Goal: Task Accomplishment & Management: Use online tool/utility

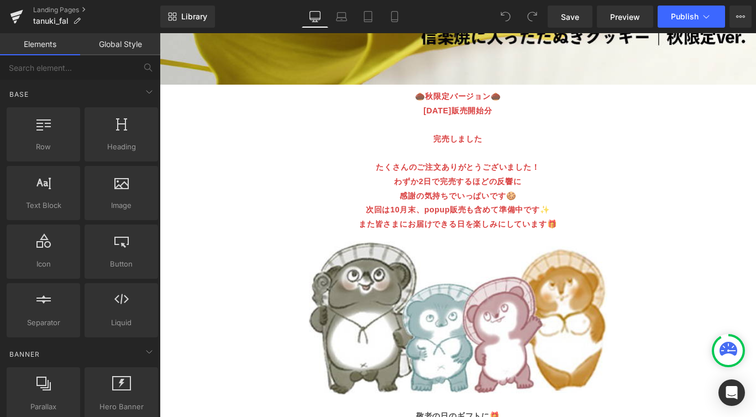
scroll to position [1166, 0]
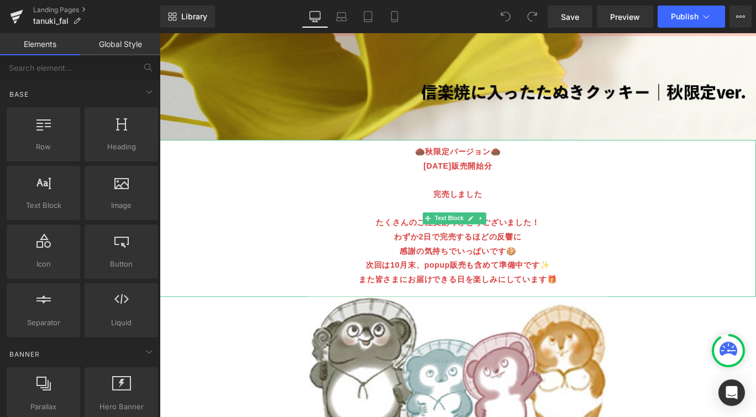
click at [462, 177] on span "[DATE]販売開始分" at bounding box center [493, 181] width 77 height 9
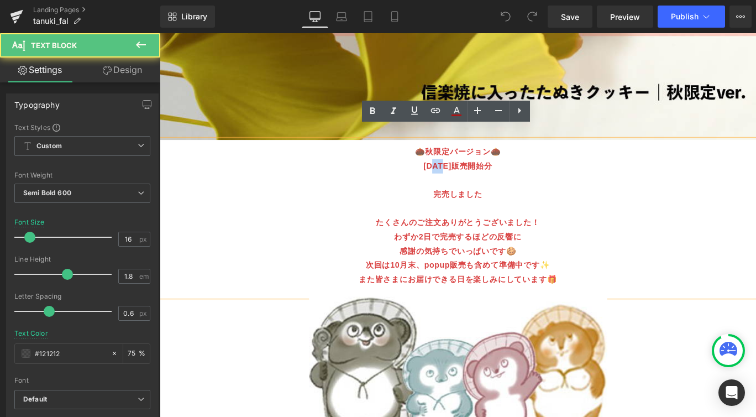
drag, startPoint x: 465, startPoint y: 169, endPoint x: 473, endPoint y: 170, distance: 8.9
click at [473, 177] on span "[DATE]販売開始分" at bounding box center [493, 181] width 77 height 9
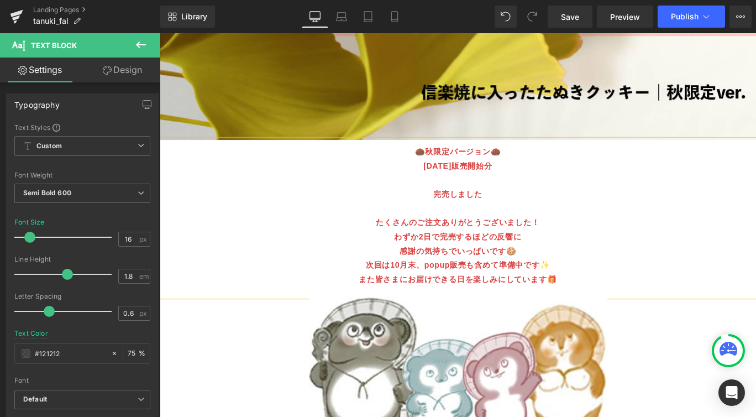
click at [497, 177] on span "[DATE]販売開始分" at bounding box center [493, 181] width 77 height 9
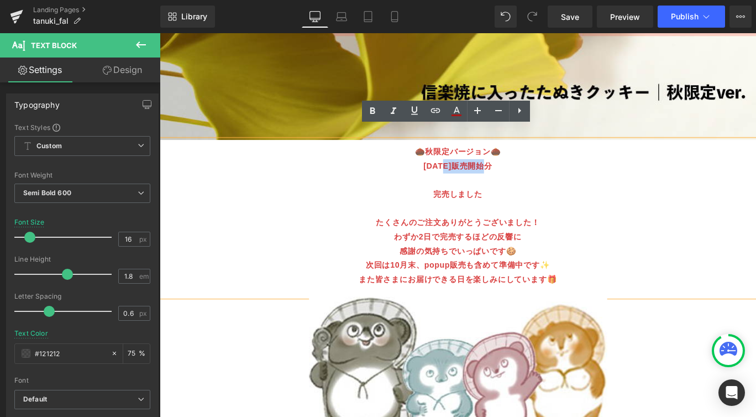
drag, startPoint x: 477, startPoint y: 169, endPoint x: 526, endPoint y: 171, distance: 49.2
click at [526, 177] on span "[DATE]販売開始分" at bounding box center [493, 181] width 77 height 9
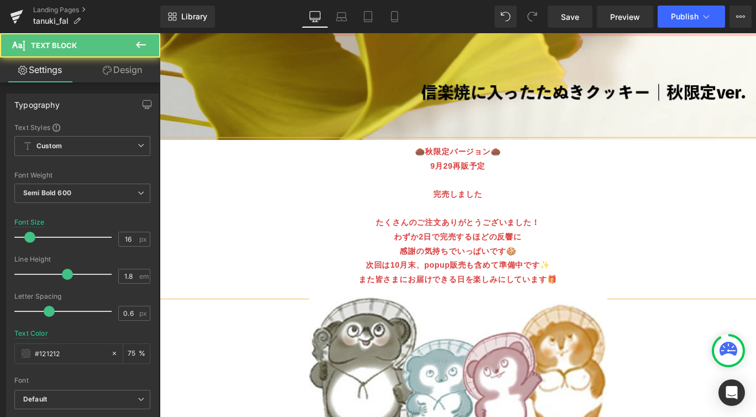
click at [473, 209] on strong "完売しました" at bounding box center [493, 213] width 55 height 9
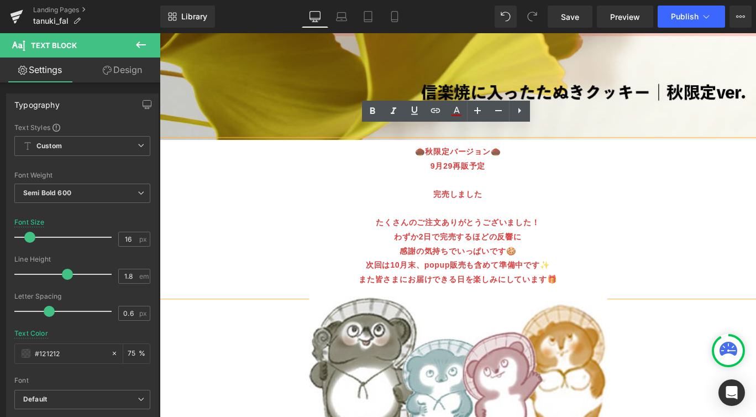
click at [421, 304] on span "また皆さまにお届けできる日を楽しみにしています🎁" at bounding box center [494, 308] width 222 height 9
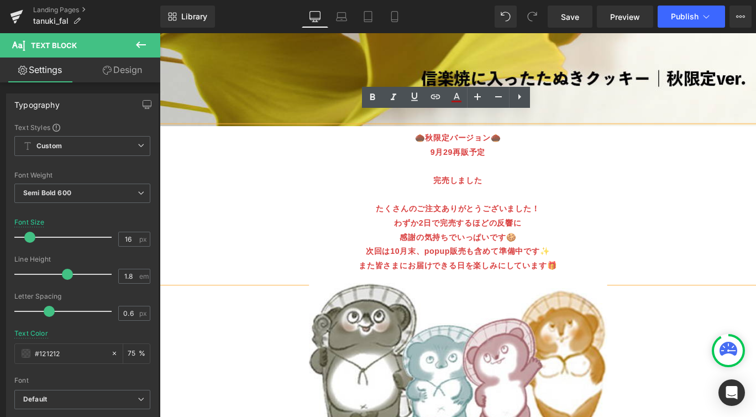
scroll to position [1181, 0]
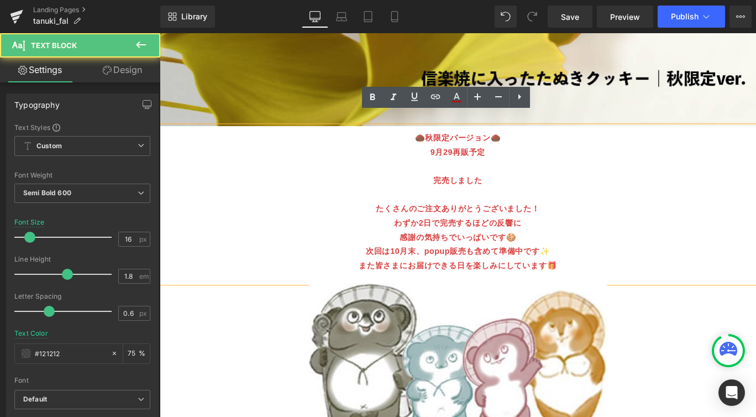
click at [452, 273] on span "次回は10月末、popup販売も含めて準備中です✨" at bounding box center [494, 277] width 207 height 9
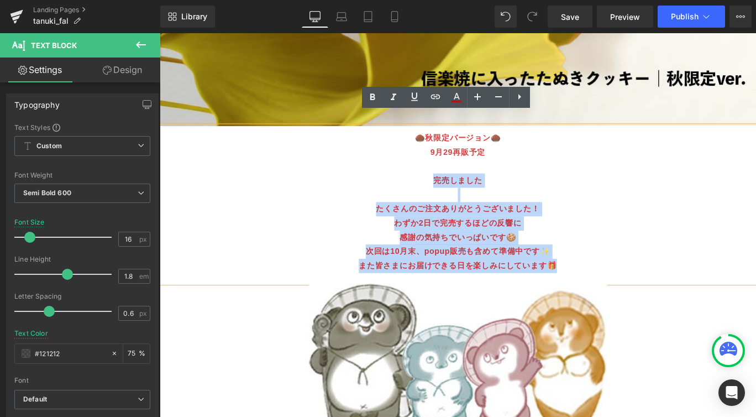
drag, startPoint x: 462, startPoint y: 184, endPoint x: 608, endPoint y: 275, distance: 172.2
click at [608, 275] on div "🌰秋限定バージョン🌰 9月29再販予定 完売しました たくさんのご注文ありがとうございました！ わずか2日で完売するほどの反響に 感謝の気持ちでいっぱいです🍪…" at bounding box center [494, 226] width 668 height 176
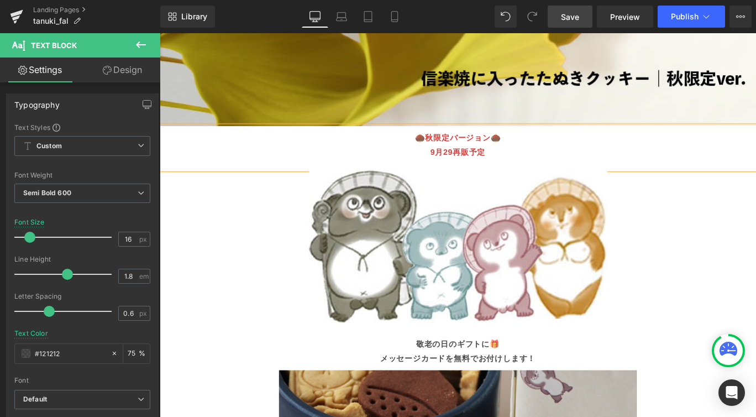
click at [579, 17] on span "Save" at bounding box center [570, 17] width 18 height 12
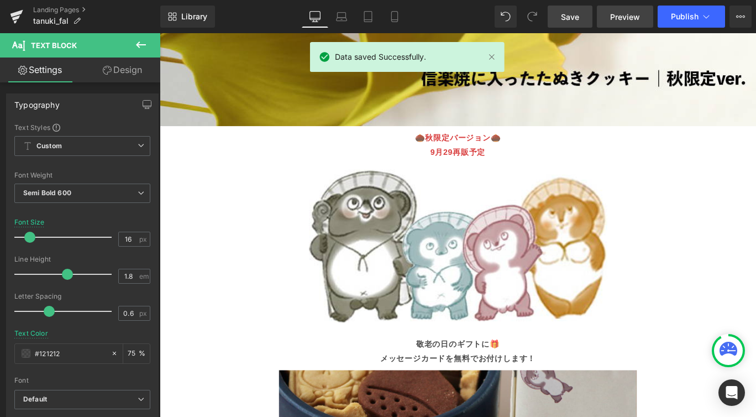
click at [625, 17] on span "Preview" at bounding box center [625, 17] width 30 height 12
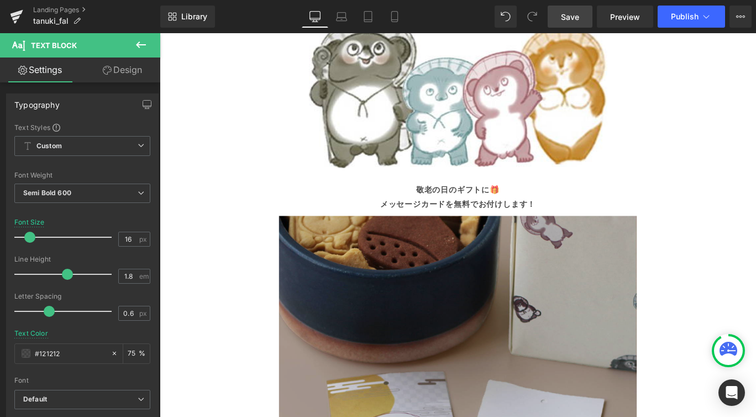
scroll to position [1366, 0]
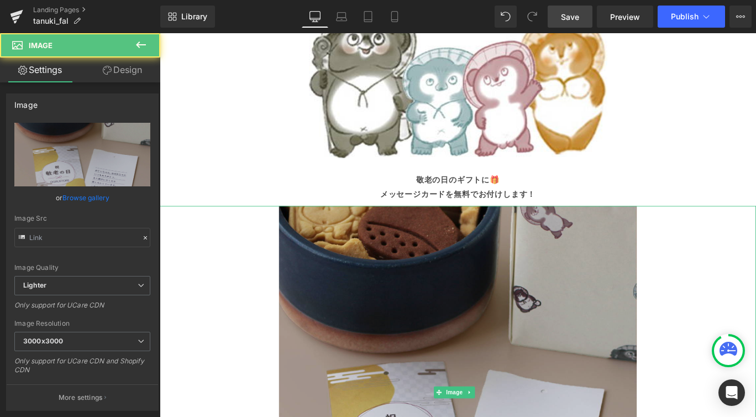
type input "[URL][DOMAIN_NAME]"
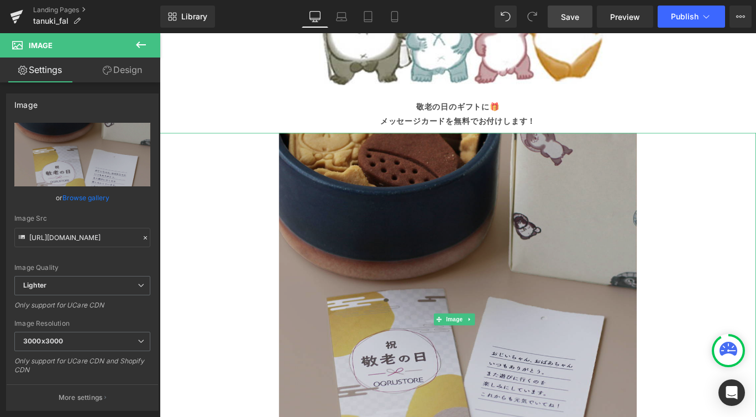
scroll to position [1459, 0]
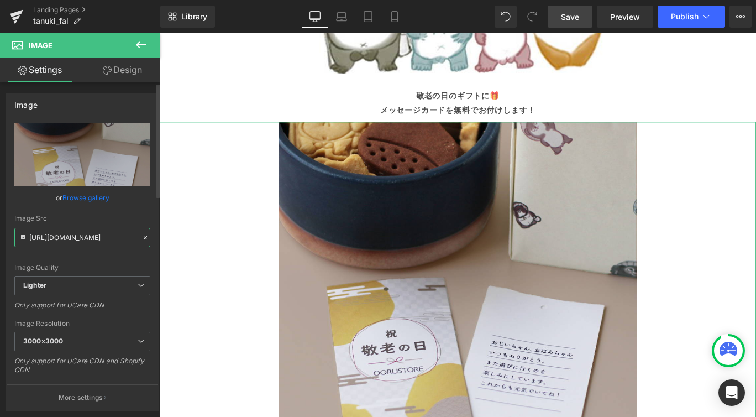
click at [113, 238] on input "[URL][DOMAIN_NAME]" at bounding box center [82, 237] width 136 height 19
click at [142, 238] on icon at bounding box center [145, 238] width 8 height 8
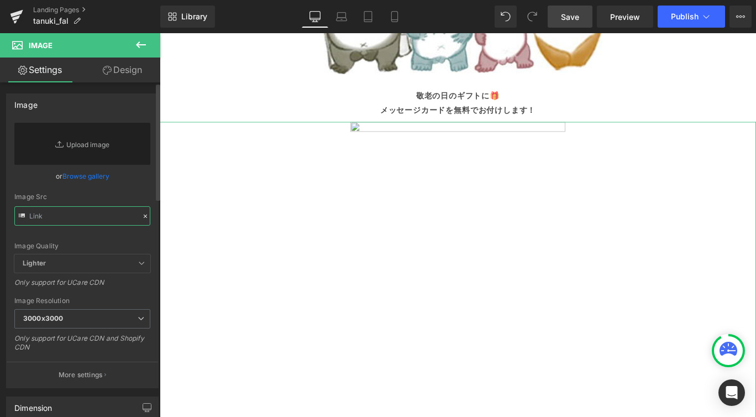
click at [103, 219] on input "text" at bounding box center [82, 215] width 136 height 19
click at [101, 220] on input "text" at bounding box center [82, 215] width 136 height 19
click at [430, 133] on img at bounding box center [493, 342] width 401 height 418
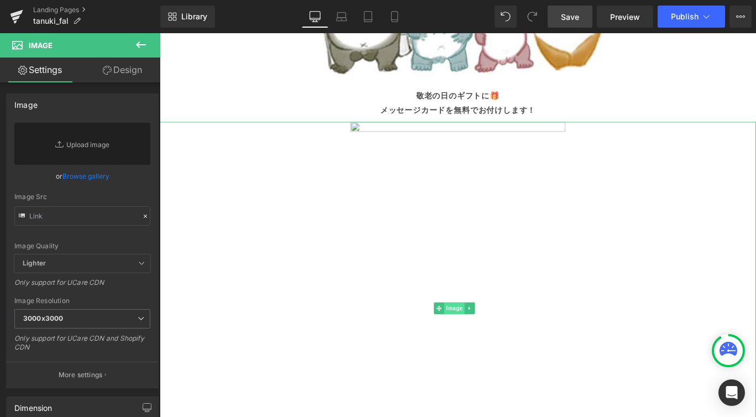
click at [489, 335] on span "Image" at bounding box center [489, 341] width 23 height 13
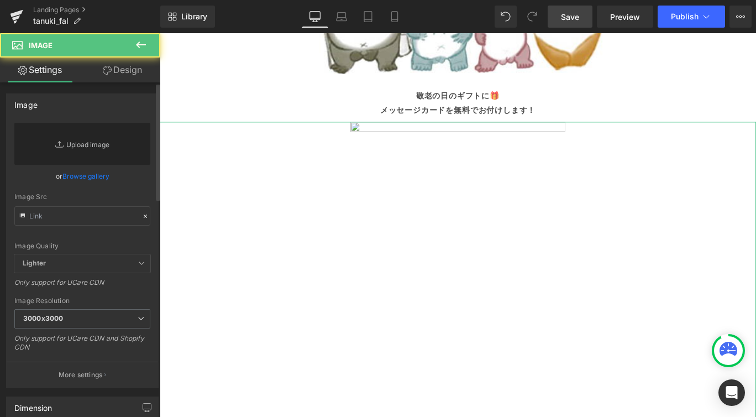
click at [87, 141] on link "Replace Image" at bounding box center [82, 144] width 136 height 42
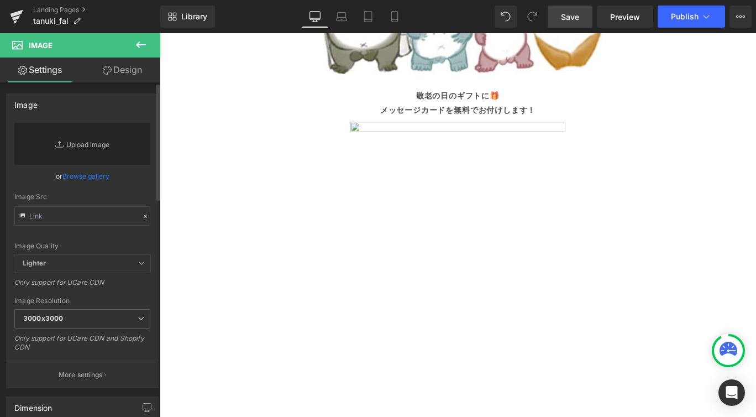
type input "C:\fakepath\Froral Calligraphy [DATE].png"
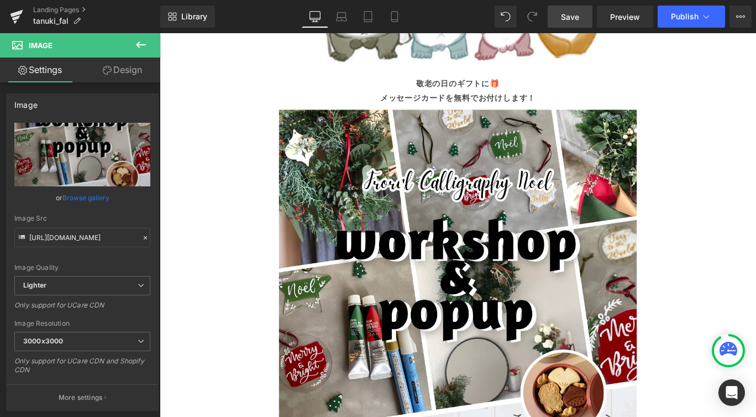
scroll to position [1464, 0]
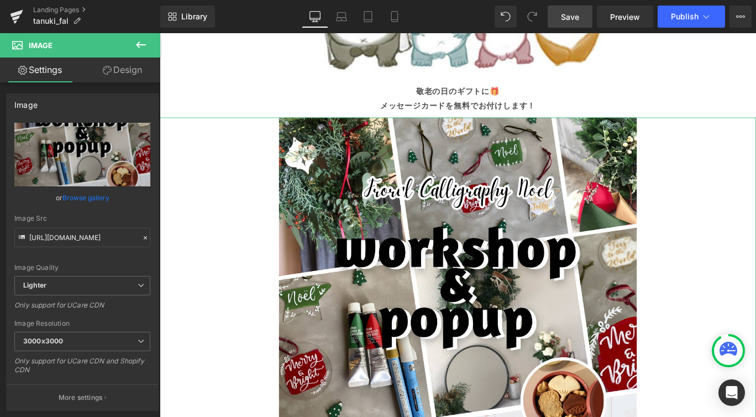
click at [118, 74] on link "Design" at bounding box center [122, 69] width 80 height 25
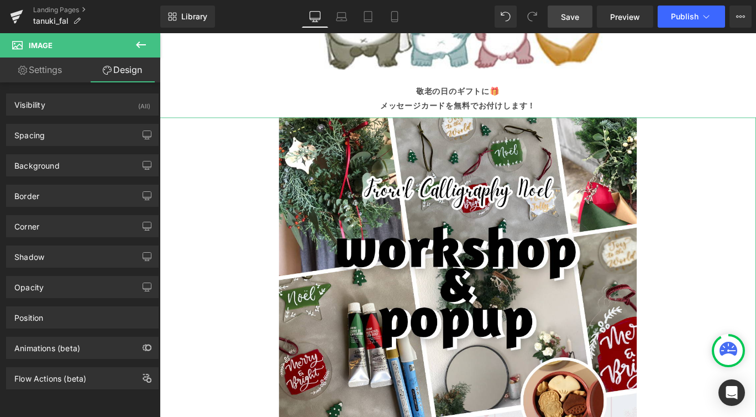
click at [43, 73] on link "Settings" at bounding box center [40, 69] width 80 height 25
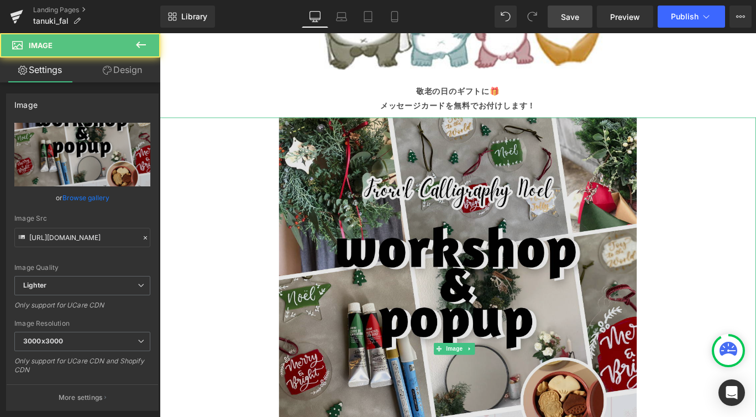
click at [470, 264] on img at bounding box center [493, 387] width 401 height 518
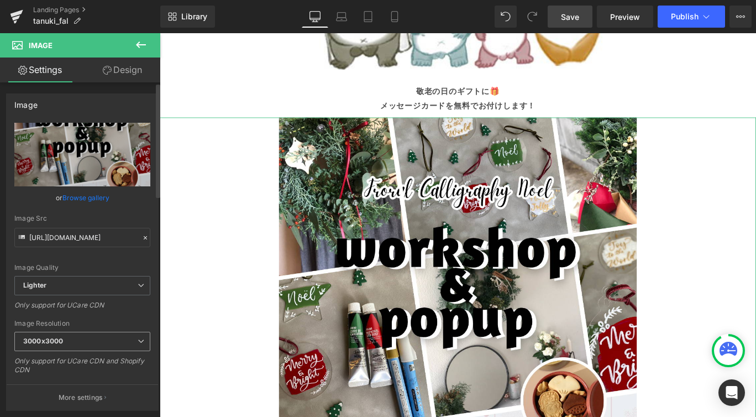
click at [138, 342] on icon at bounding box center [141, 341] width 7 height 7
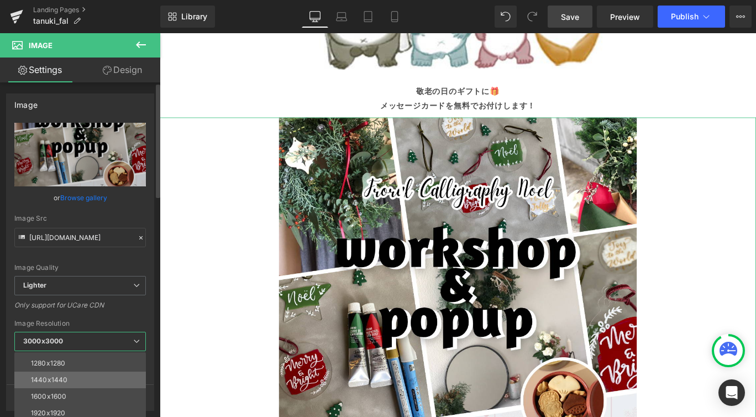
scroll to position [132, 0]
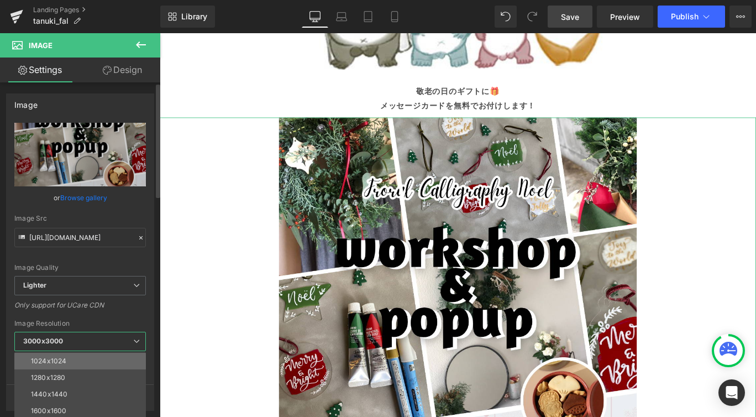
click at [121, 360] on li "1024x1024" at bounding box center [82, 360] width 136 height 17
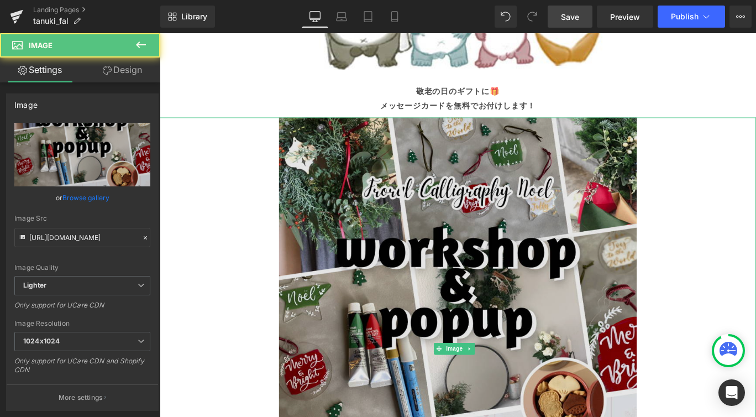
click at [412, 290] on img at bounding box center [493, 387] width 401 height 518
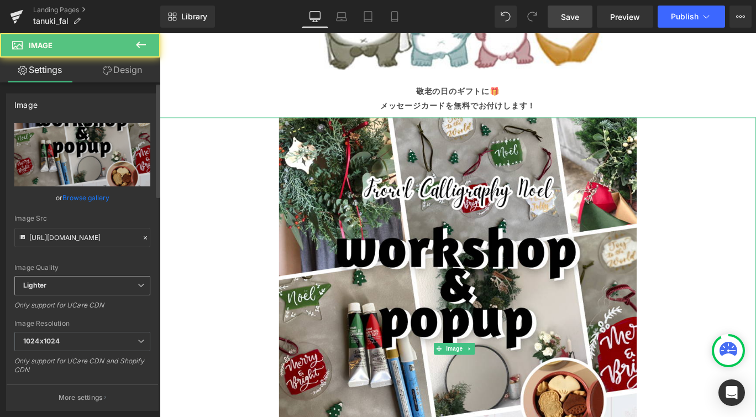
type input "[URL][DOMAIN_NAME]"
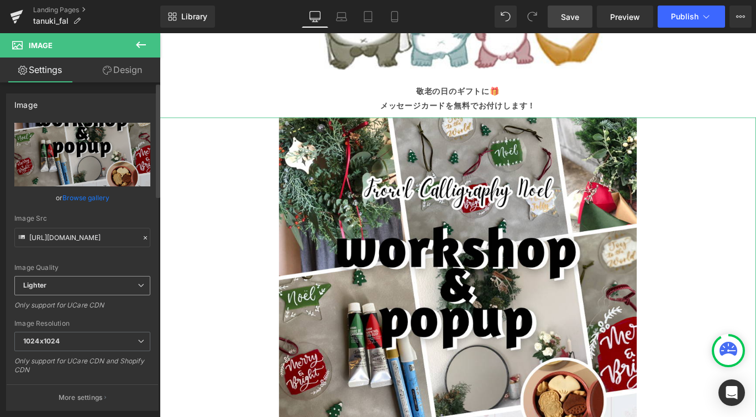
click at [121, 285] on span "Lighter" at bounding box center [82, 285] width 136 height 19
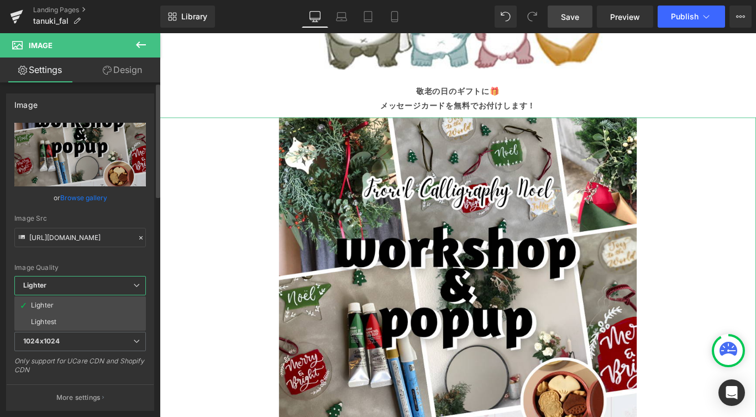
click at [134, 263] on div "Image Quality" at bounding box center [79, 267] width 131 height 8
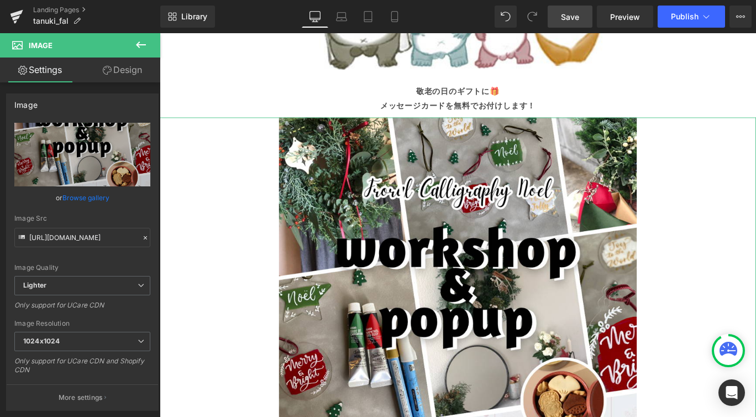
click at [127, 73] on link "Design" at bounding box center [122, 69] width 80 height 25
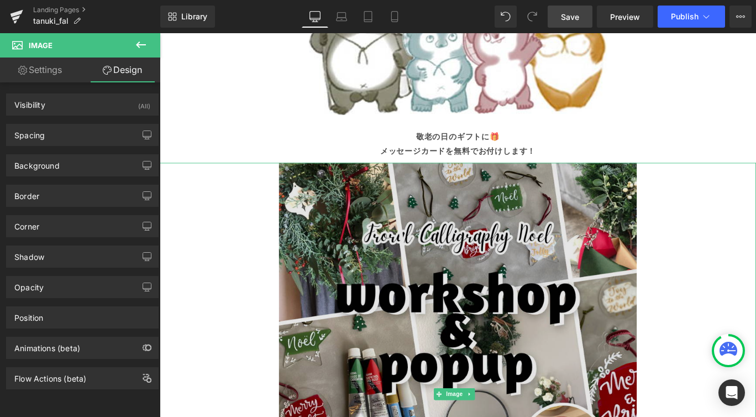
scroll to position [1313, 0]
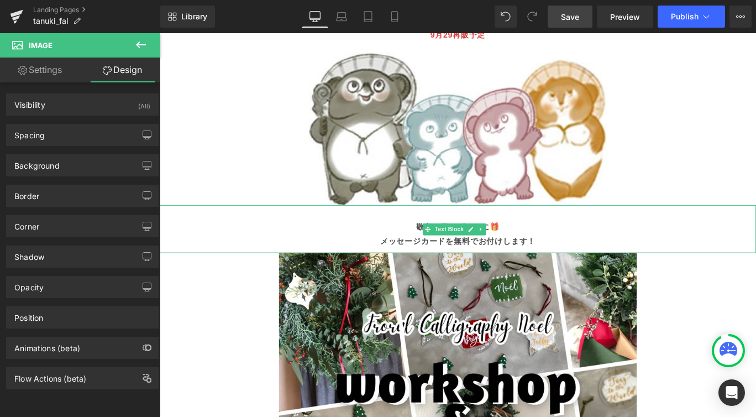
click at [444, 243] on p "敬老の日のギフトに🎁" at bounding box center [494, 251] width 668 height 16
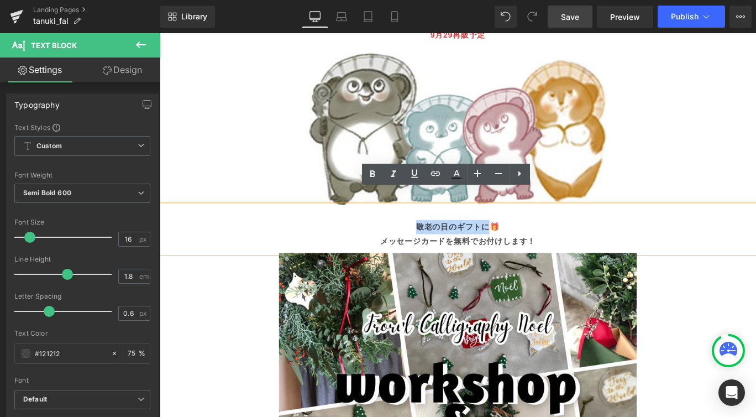
drag, startPoint x: 440, startPoint y: 235, endPoint x: 523, endPoint y: 233, distance: 82.9
click at [523, 243] on p "敬老の日のギフトに🎁" at bounding box center [494, 251] width 668 height 16
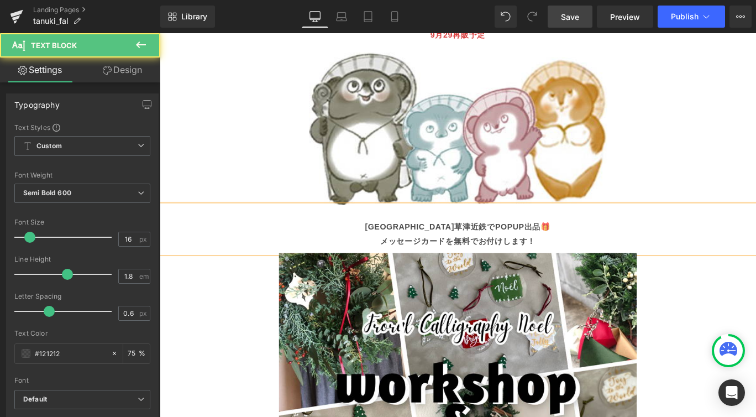
click at [414, 259] on p "メッセージカードを無料でお付けします！" at bounding box center [494, 267] width 668 height 16
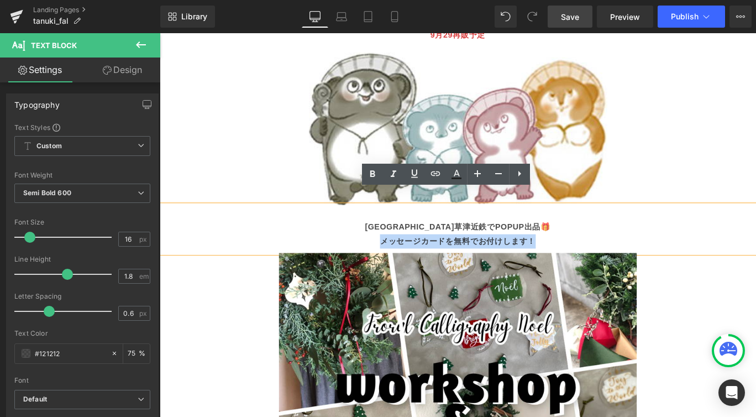
drag, startPoint x: 405, startPoint y: 250, endPoint x: 581, endPoint y: 249, distance: 175.7
click at [581, 259] on p "メッセージカードを無料でお付けします！" at bounding box center [494, 267] width 668 height 16
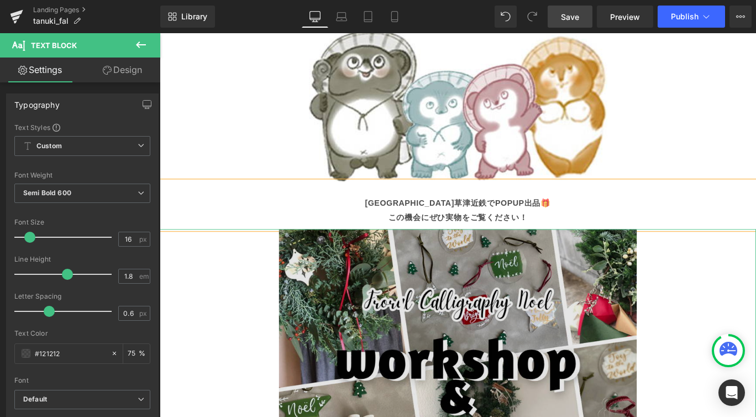
scroll to position [1657, 0]
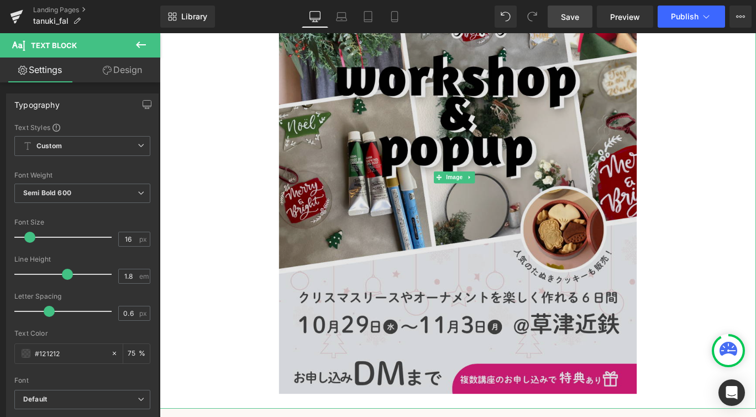
click at [401, 210] on img at bounding box center [493, 194] width 401 height 518
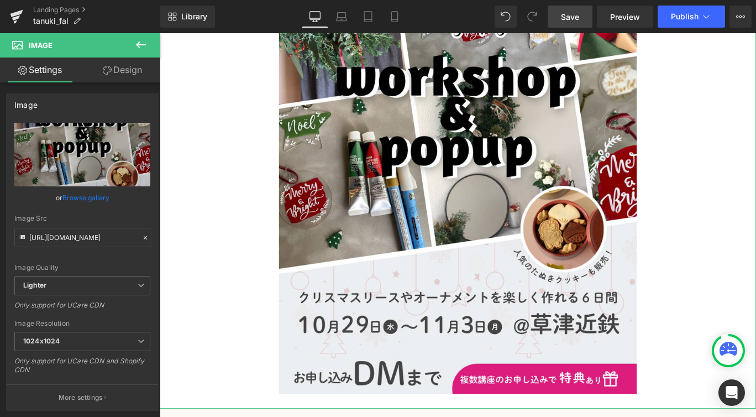
drag, startPoint x: 125, startPoint y: 63, endPoint x: 166, endPoint y: 61, distance: 41.5
click at [125, 63] on link "Design" at bounding box center [122, 69] width 80 height 25
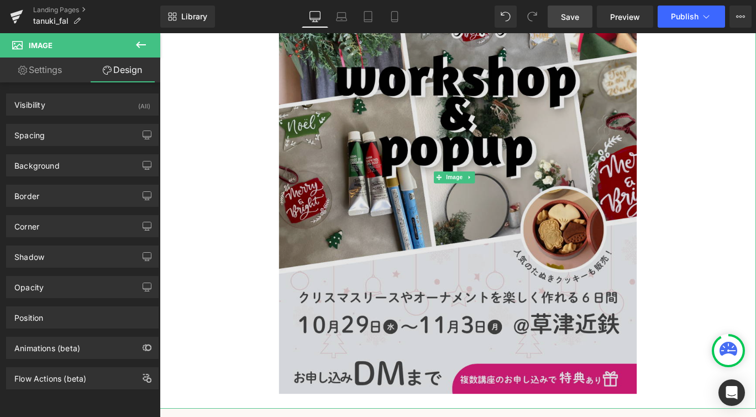
click at [399, 111] on img at bounding box center [493, 194] width 401 height 518
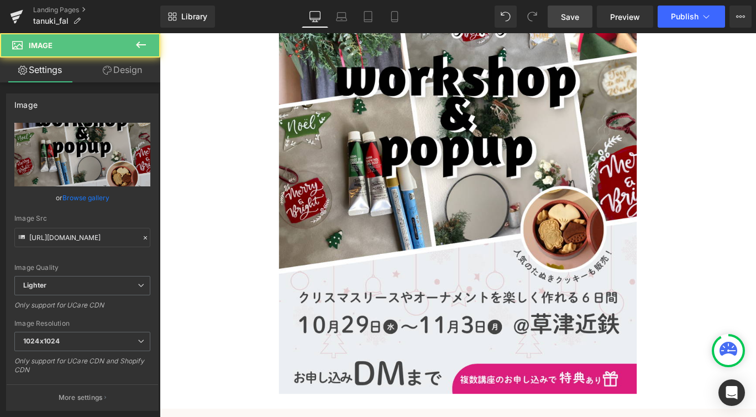
click at [571, 19] on span "Save" at bounding box center [570, 17] width 18 height 12
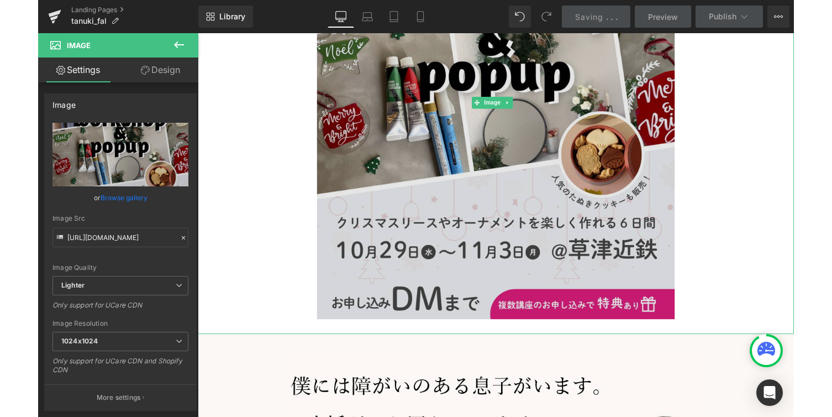
scroll to position [1800, 0]
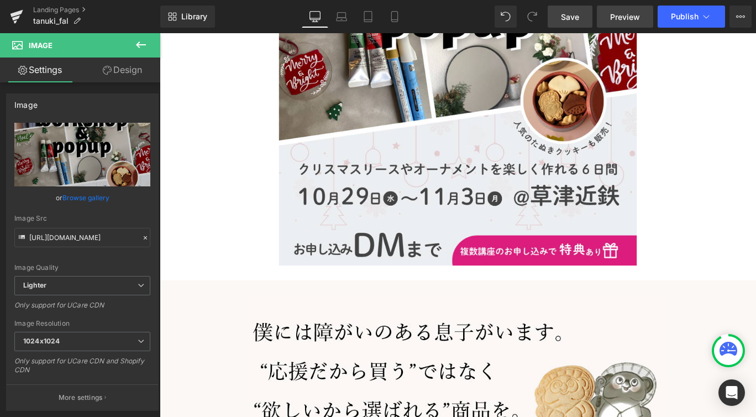
click at [636, 19] on span "Preview" at bounding box center [625, 17] width 30 height 12
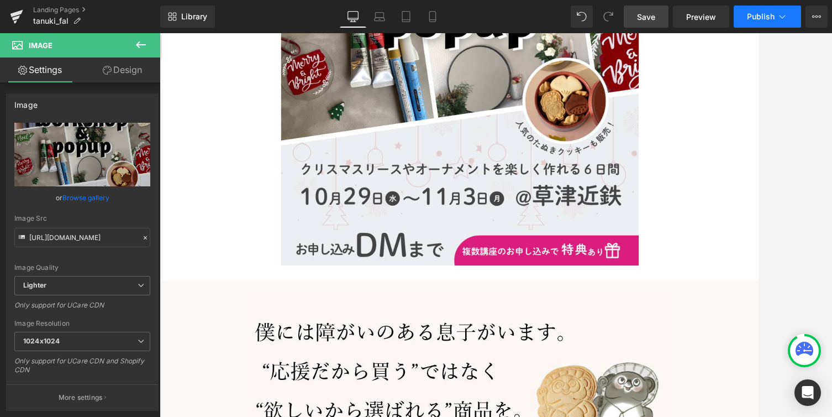
click at [755, 11] on icon at bounding box center [782, 16] width 11 height 11
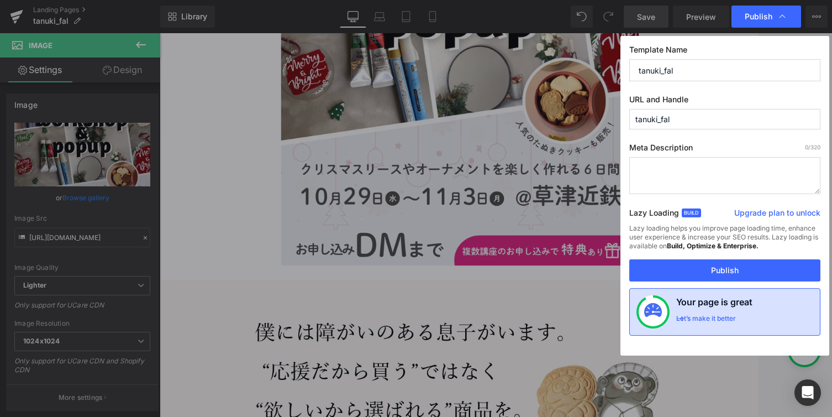
click at [728, 316] on div "Let’s make it better" at bounding box center [706, 321] width 60 height 14
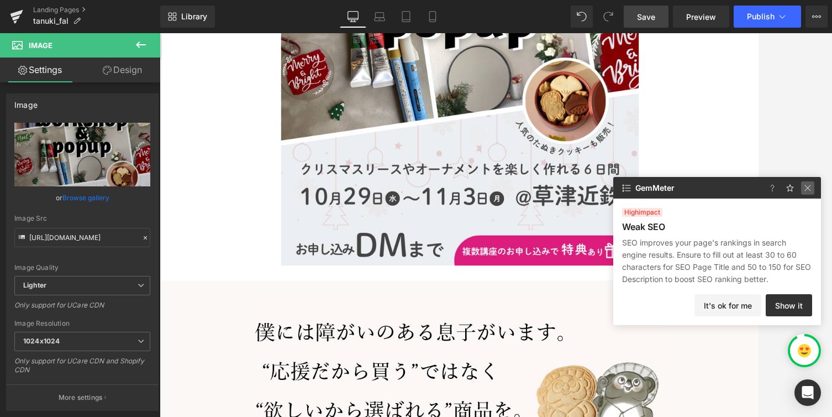
click at [755, 189] on img at bounding box center [807, 187] width 13 height 13
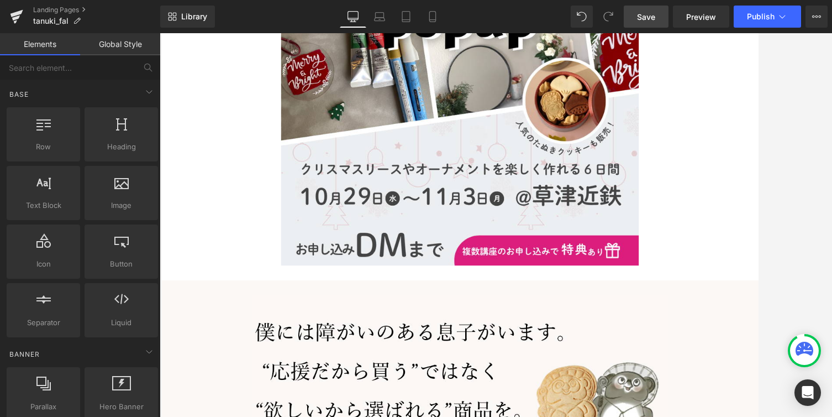
click at [755, 350] on icon at bounding box center [807, 350] width 8 height 2
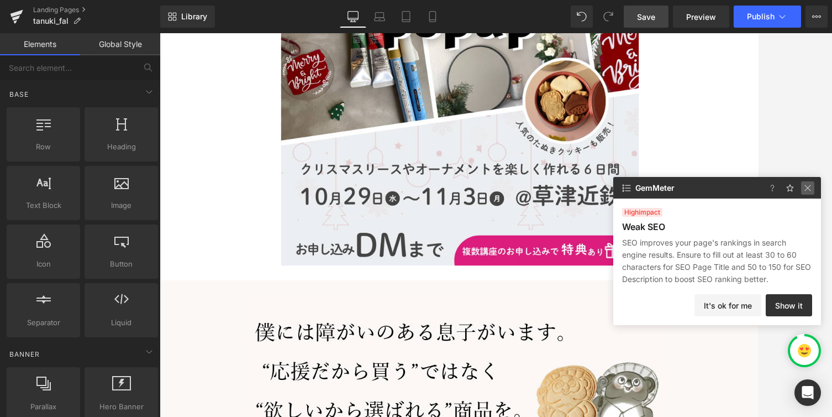
click at [755, 187] on img at bounding box center [807, 187] width 13 height 13
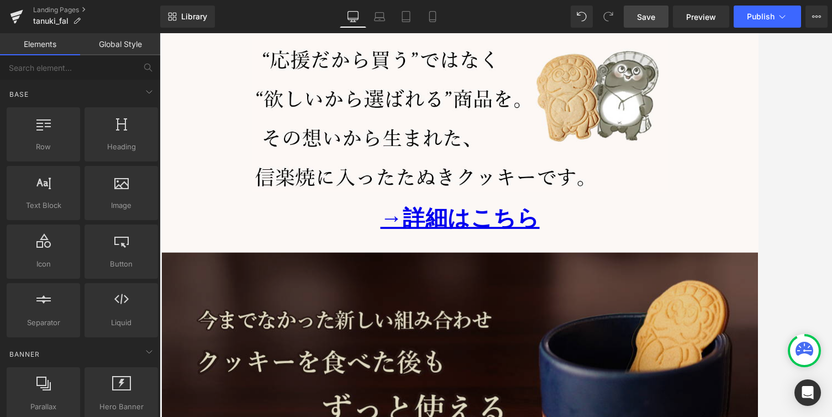
scroll to position [2052, 0]
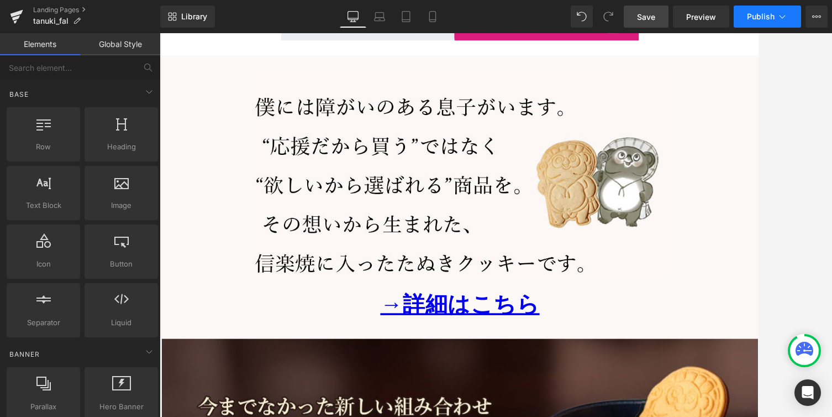
click at [755, 17] on span "Publish" at bounding box center [761, 16] width 28 height 9
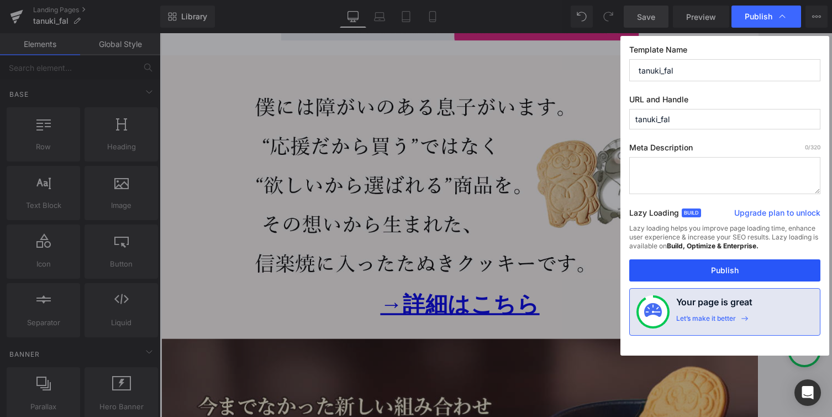
click at [726, 275] on button "Publish" at bounding box center [724, 270] width 191 height 22
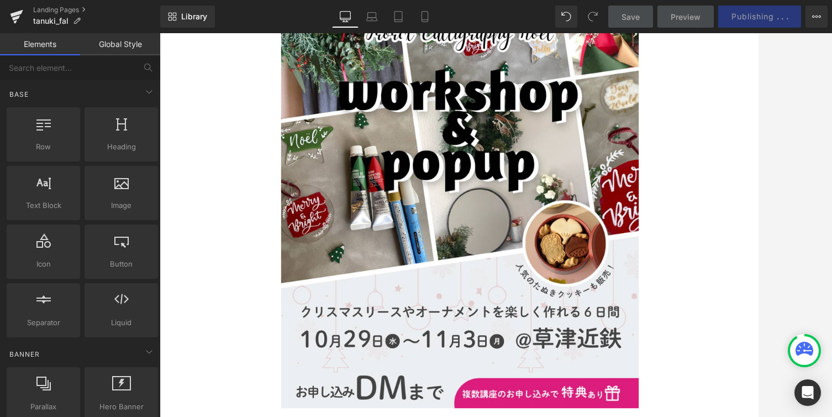
scroll to position [1522, 0]
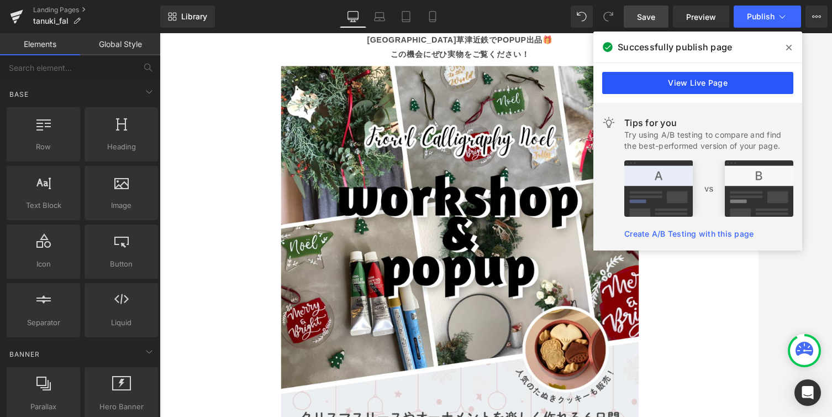
click at [659, 85] on link "View Live Page" at bounding box center [697, 83] width 191 height 22
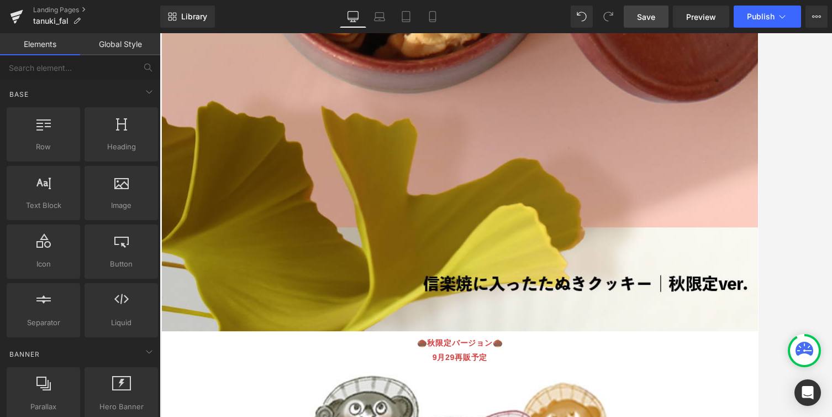
scroll to position [926, 0]
